Goal: Task Accomplishment & Management: Manage account settings

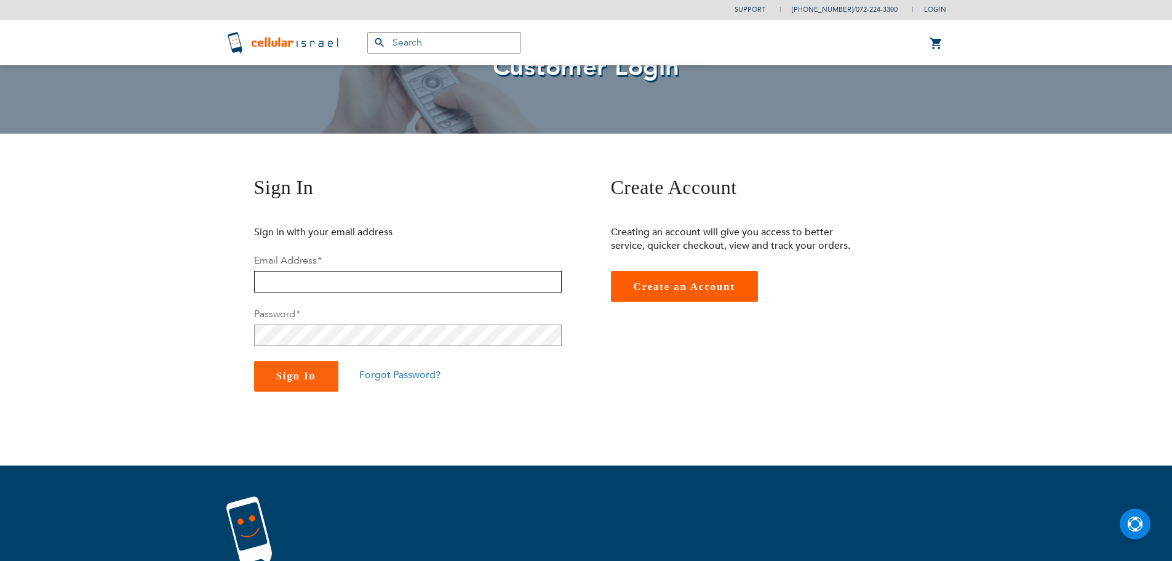
click at [447, 277] on input "email" at bounding box center [408, 282] width 308 height 22
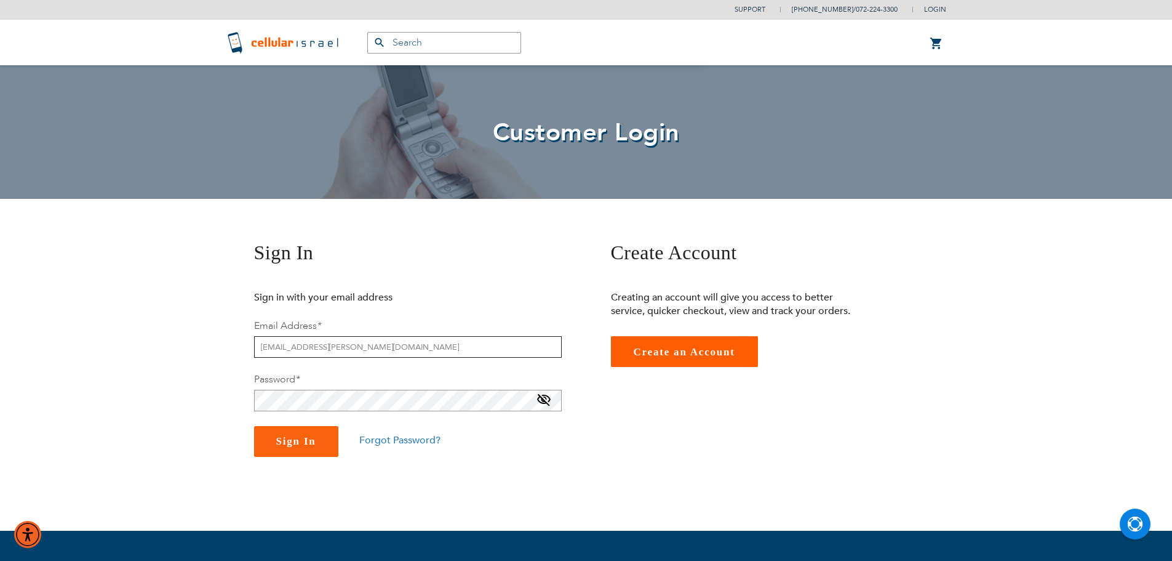
type input "kostia.feldman@gmail.com"
click at [254, 426] on button "Sign In" at bounding box center [296, 441] width 84 height 31
